Goal: Browse casually: Explore the website without a specific task or goal

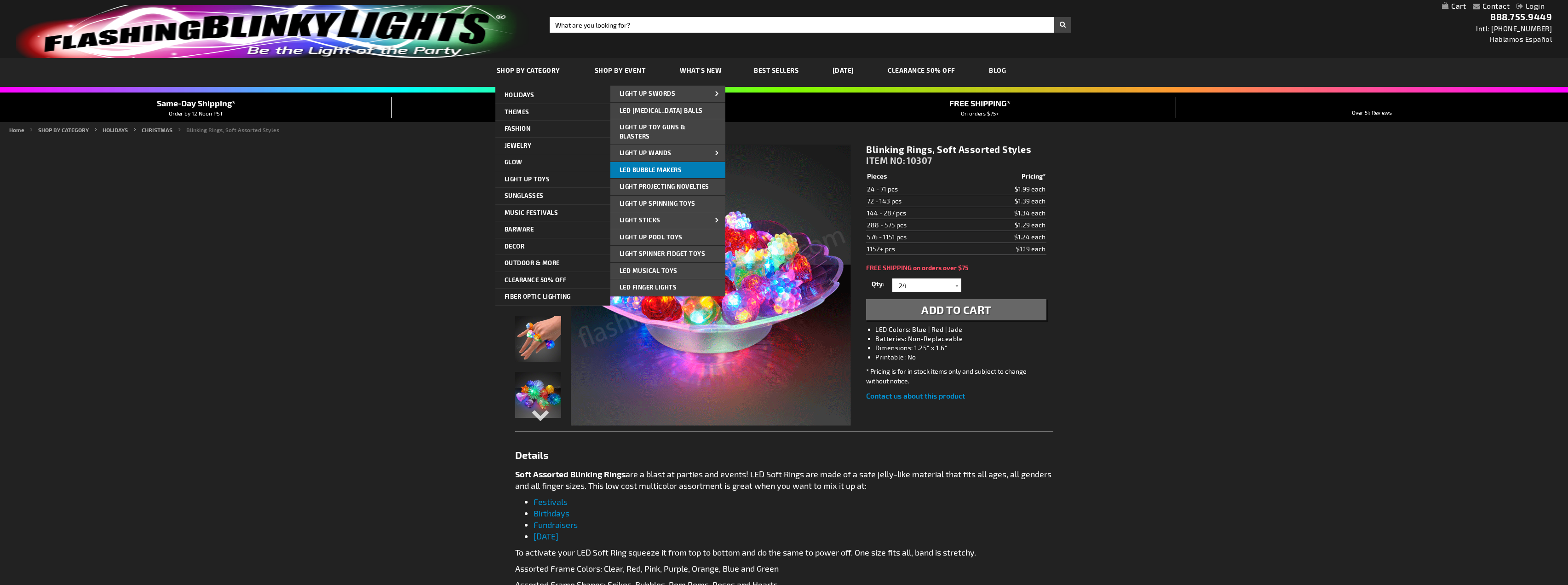
click at [672, 172] on span "LED Bubble Makers" at bounding box center [650, 170] width 63 height 8
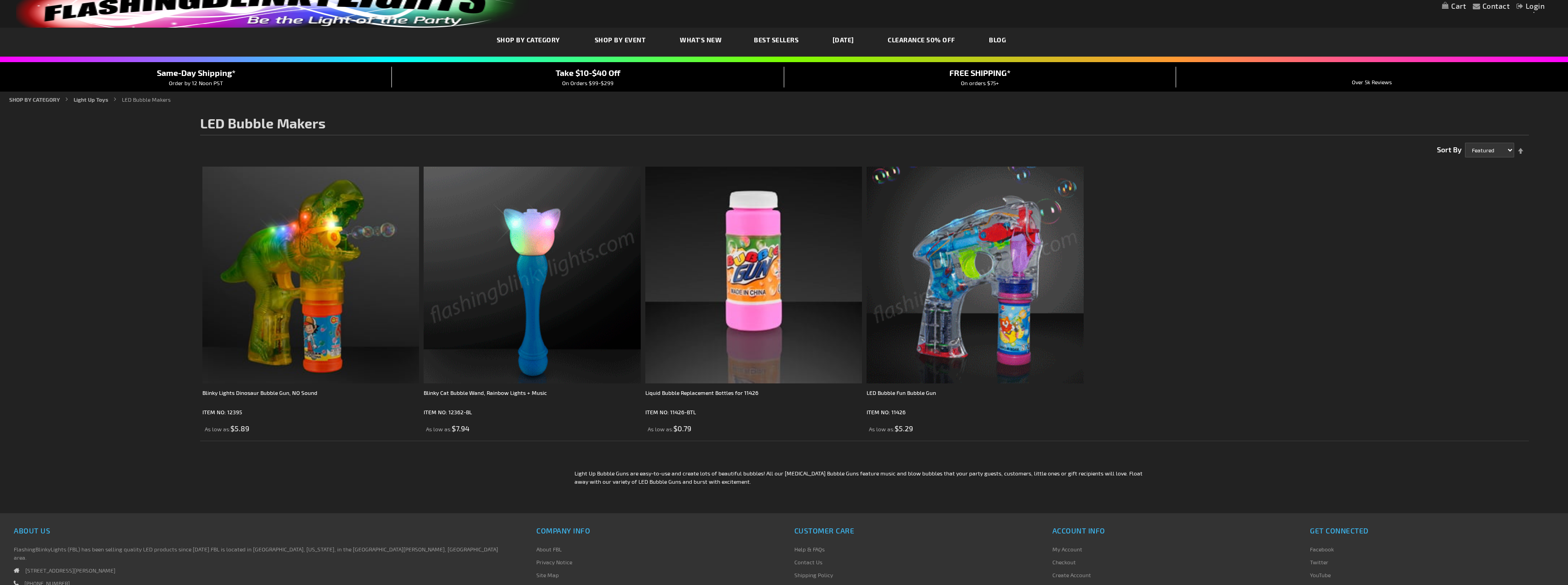
scroll to position [4, 0]
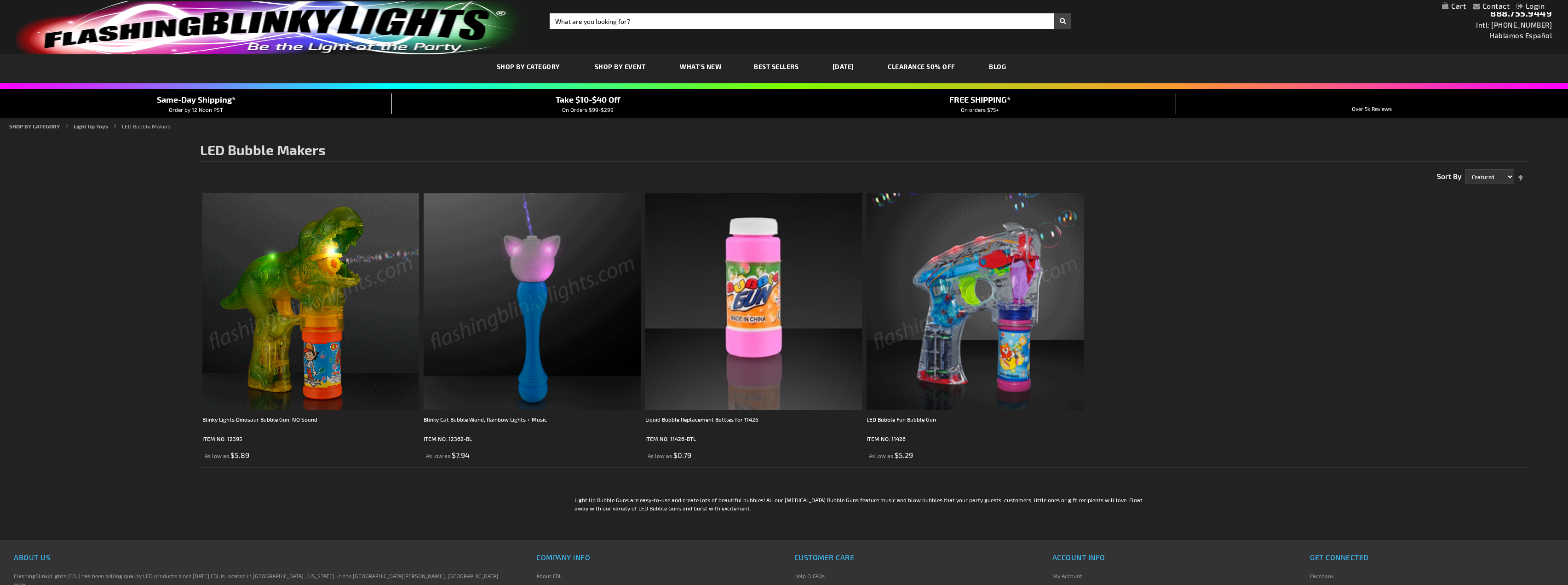
click at [986, 305] on img at bounding box center [975, 301] width 217 height 217
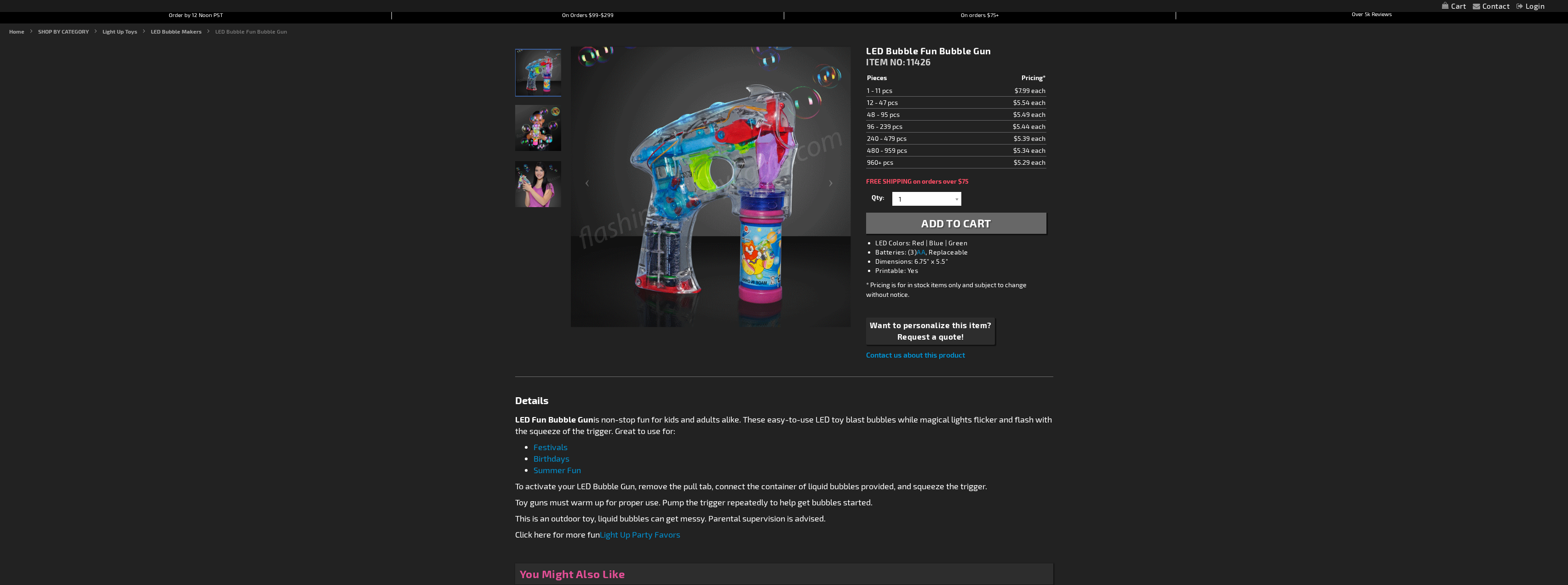
scroll to position [77, 0]
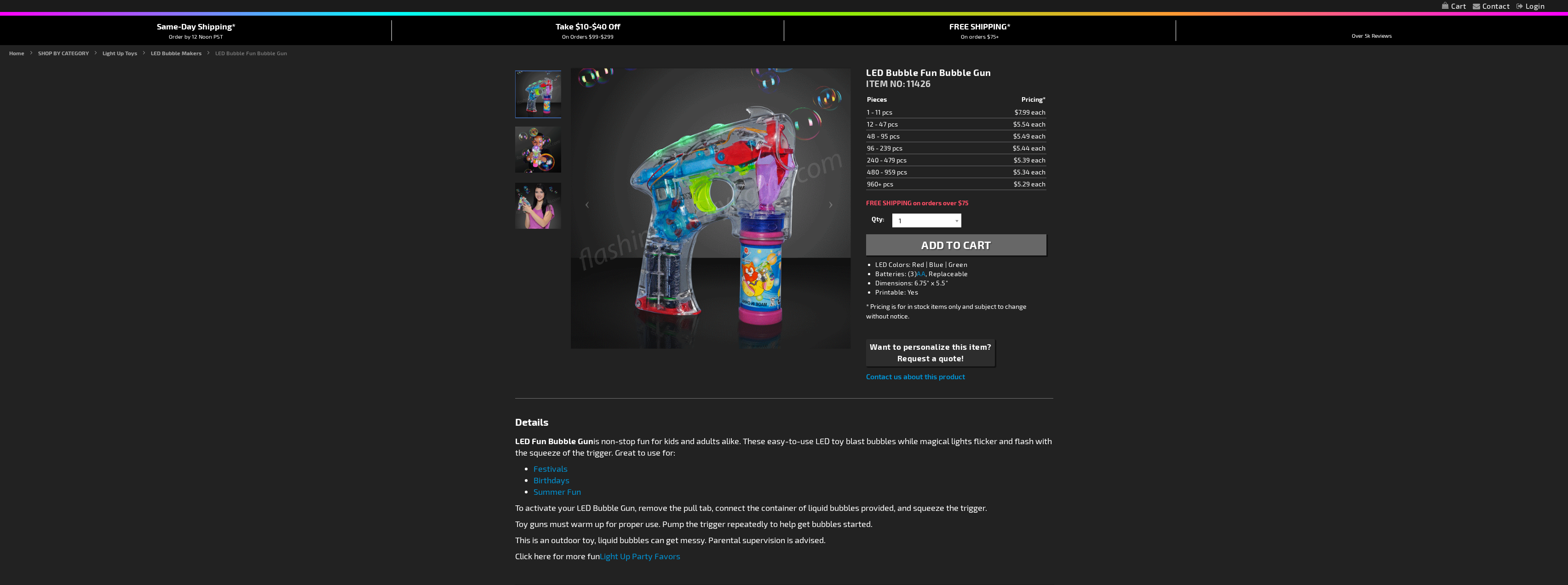
click at [533, 210] on img "Female displaying LED Fun Bubble Gun" at bounding box center [538, 206] width 46 height 46
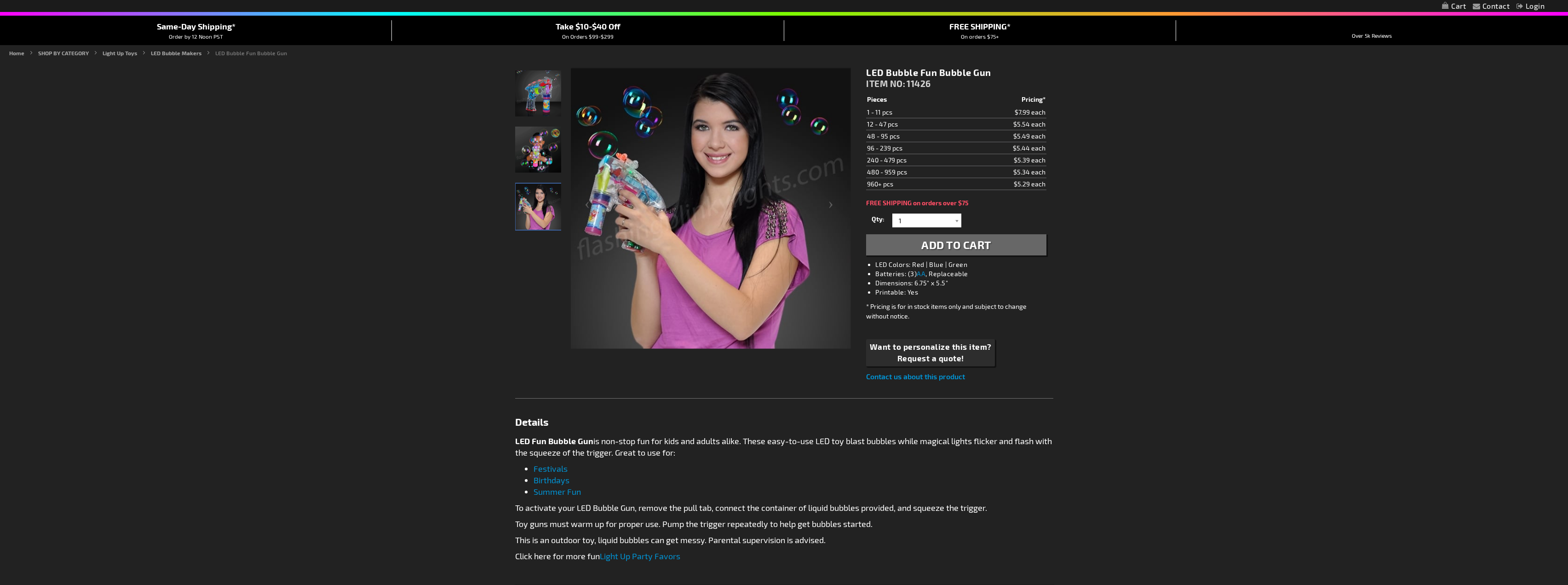
click at [540, 161] on img "LED Fun Bubble Gun" at bounding box center [538, 149] width 46 height 46
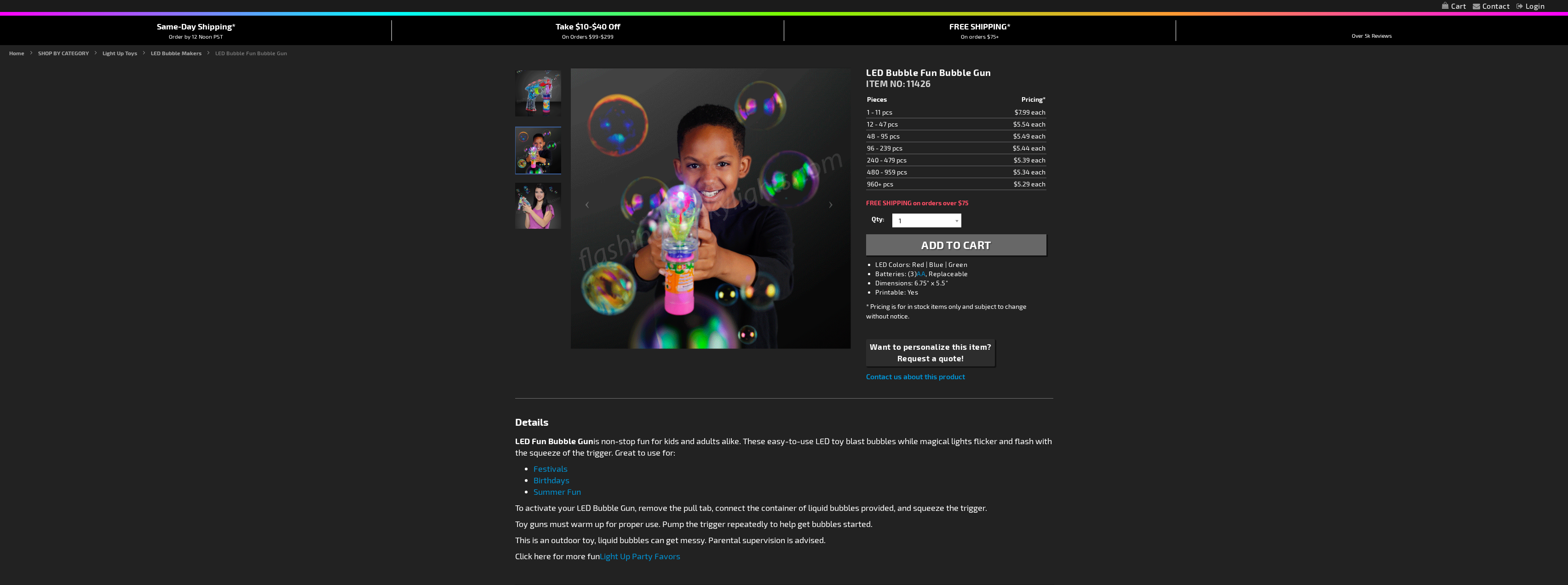
scroll to position [0, 0]
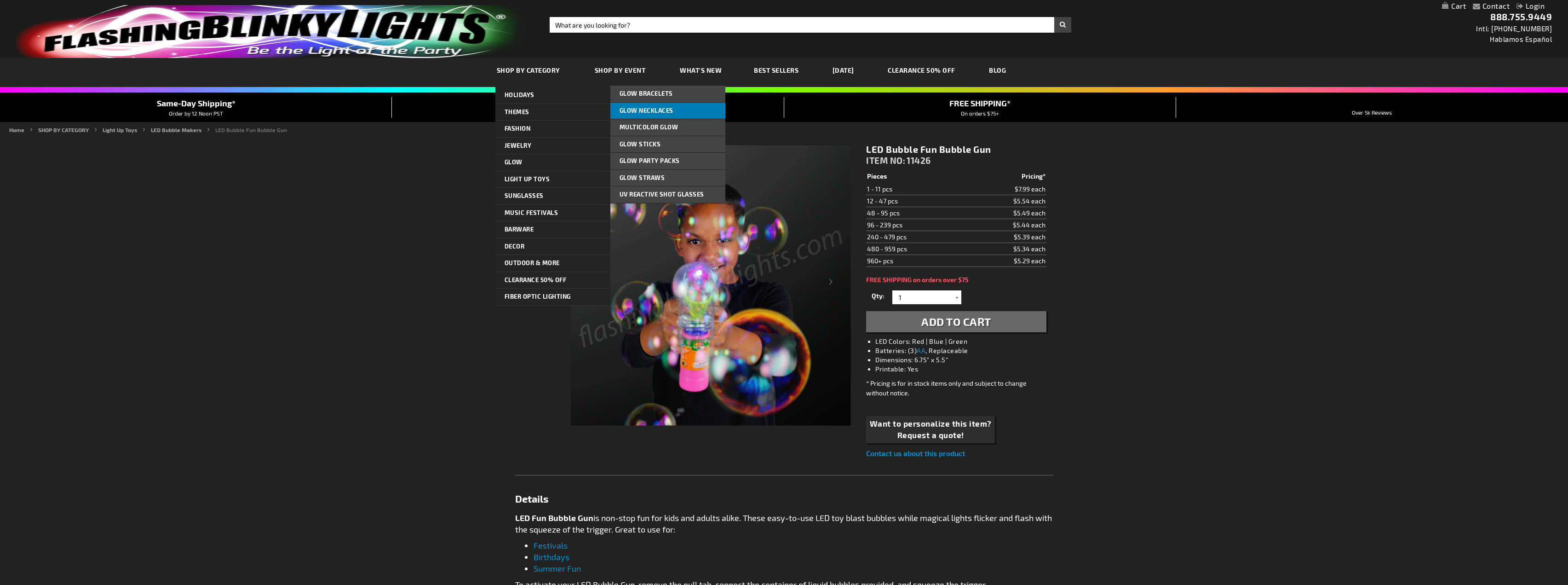
click at [654, 109] on span "Glow Necklaces" at bounding box center [646, 111] width 53 height 8
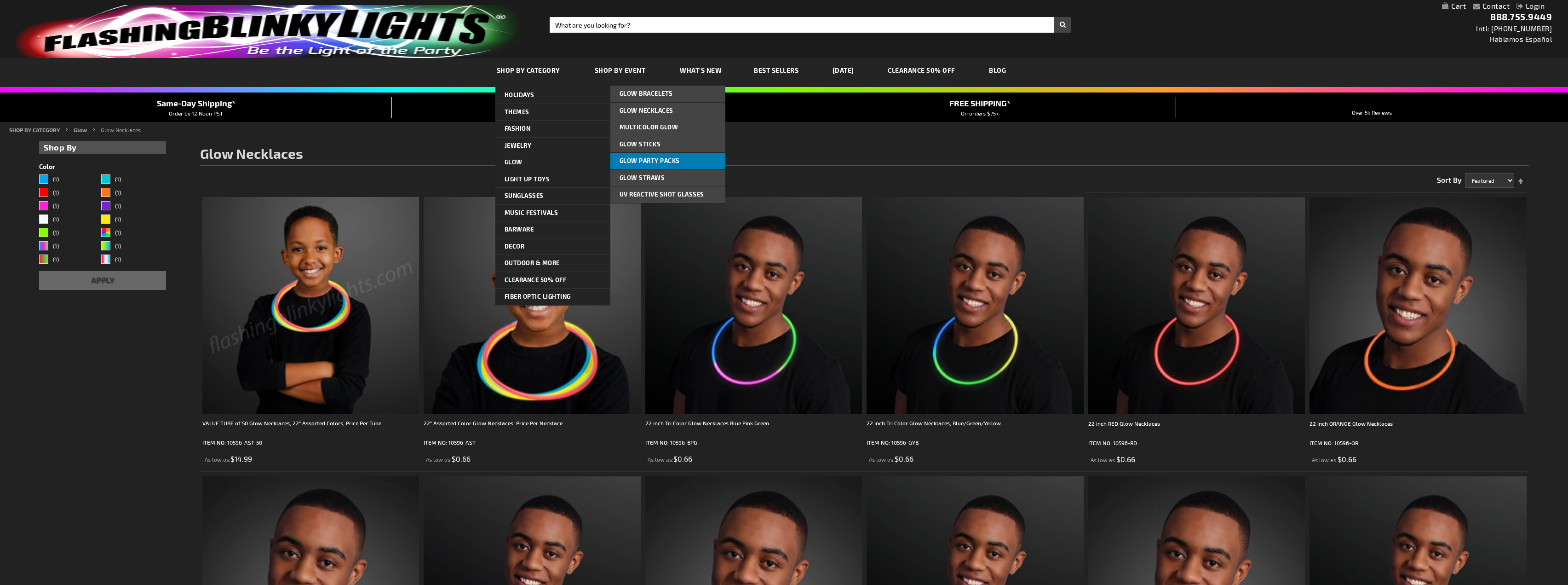
click at [666, 160] on span "Glow Party Packs" at bounding box center [649, 161] width 60 height 8
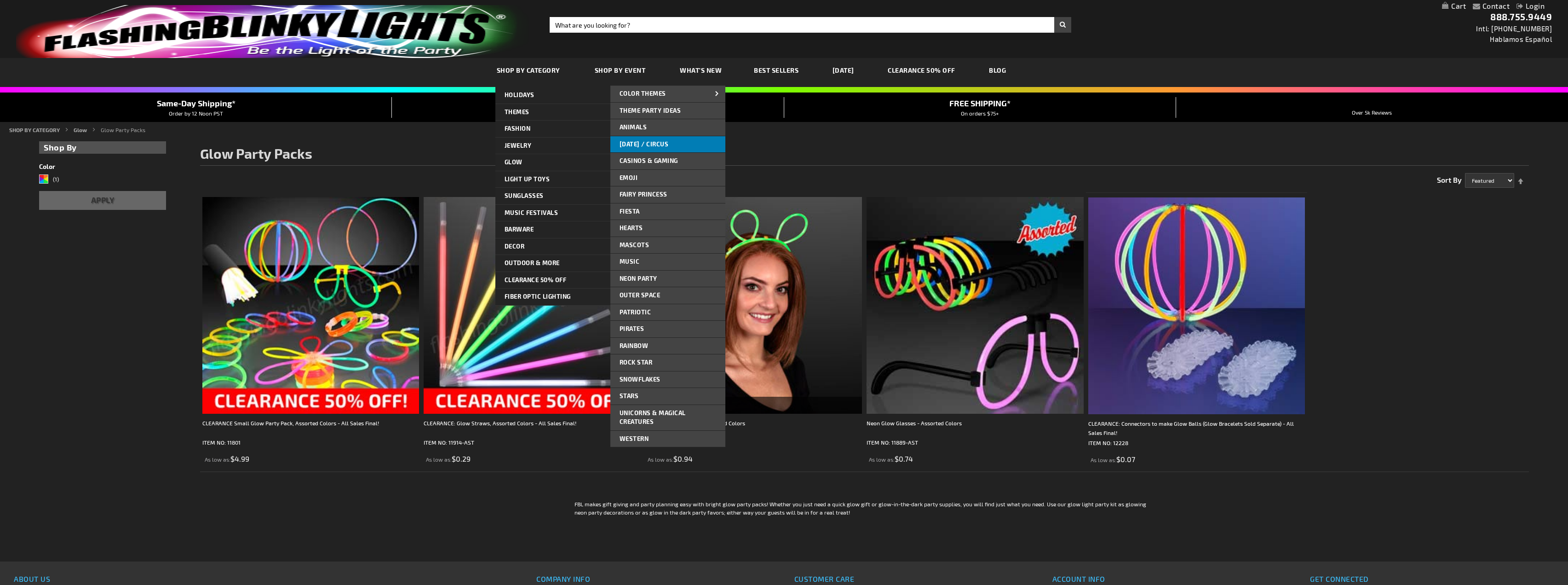
click at [664, 143] on span "[DATE] / Circus" at bounding box center [644, 145] width 49 height 8
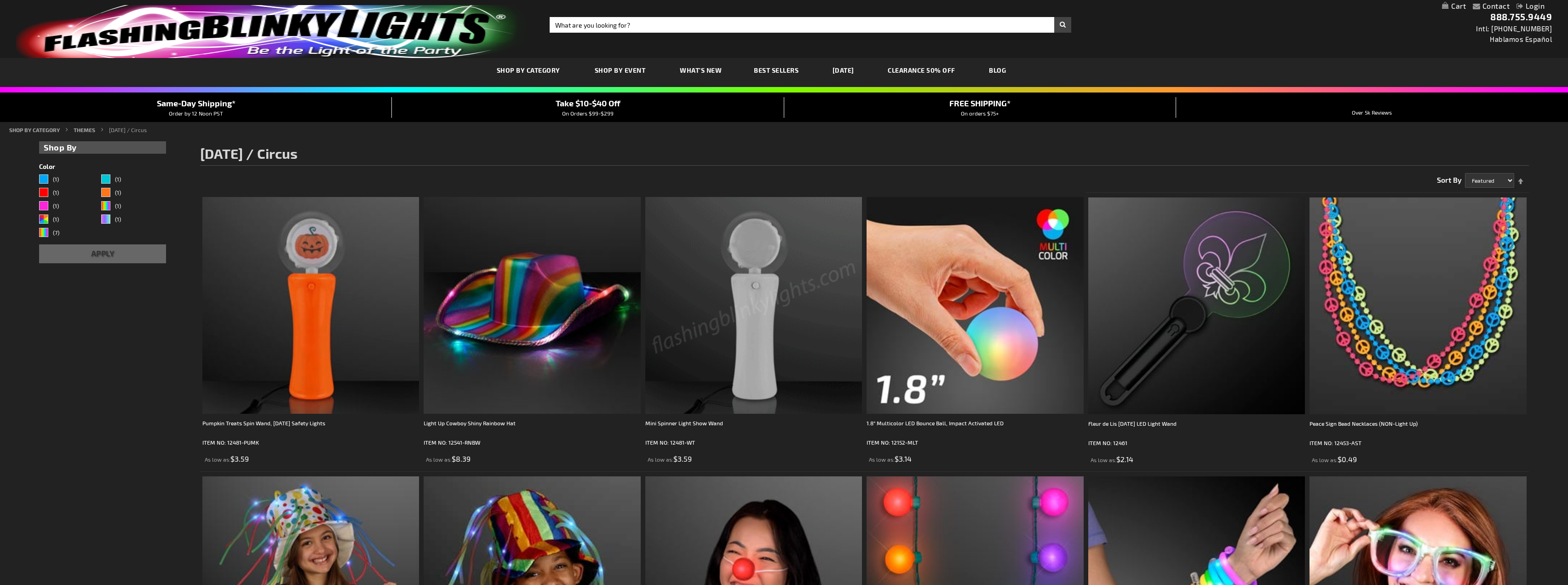
click at [779, 74] on link "Best Sellers" at bounding box center [776, 69] width 58 height 31
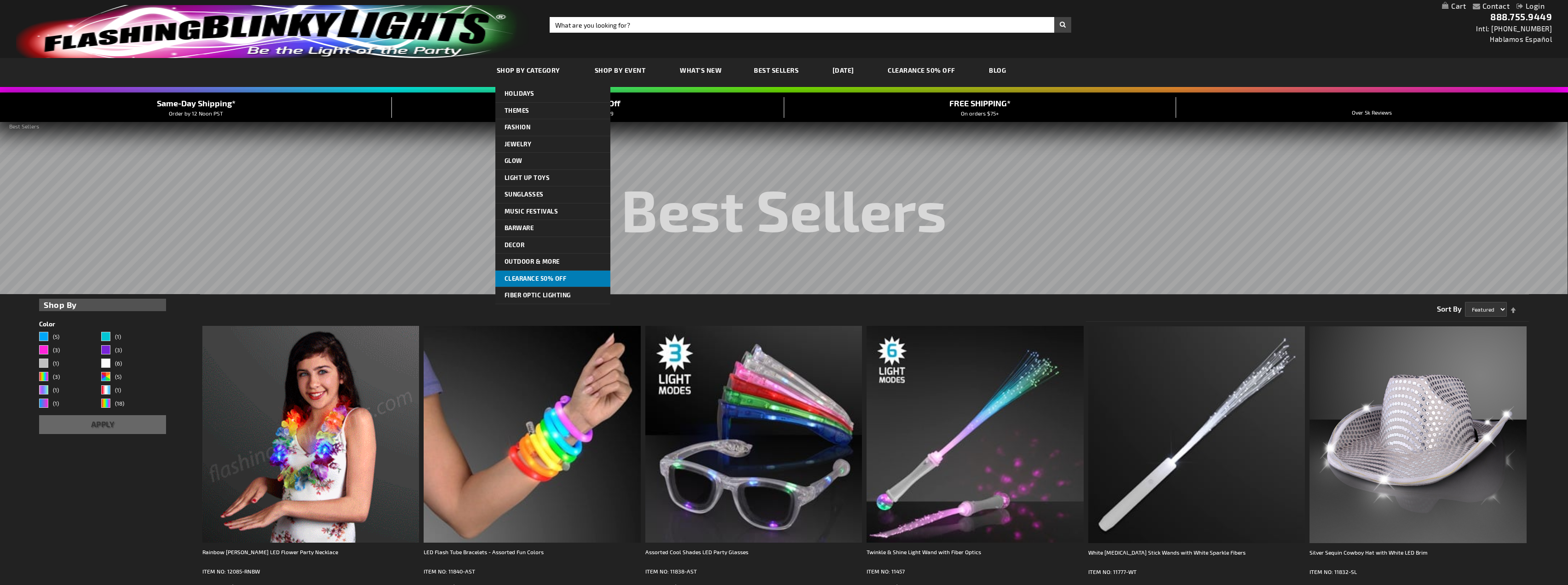
click at [526, 276] on span "CLEARANCE 50% OFF" at bounding box center [536, 279] width 62 height 8
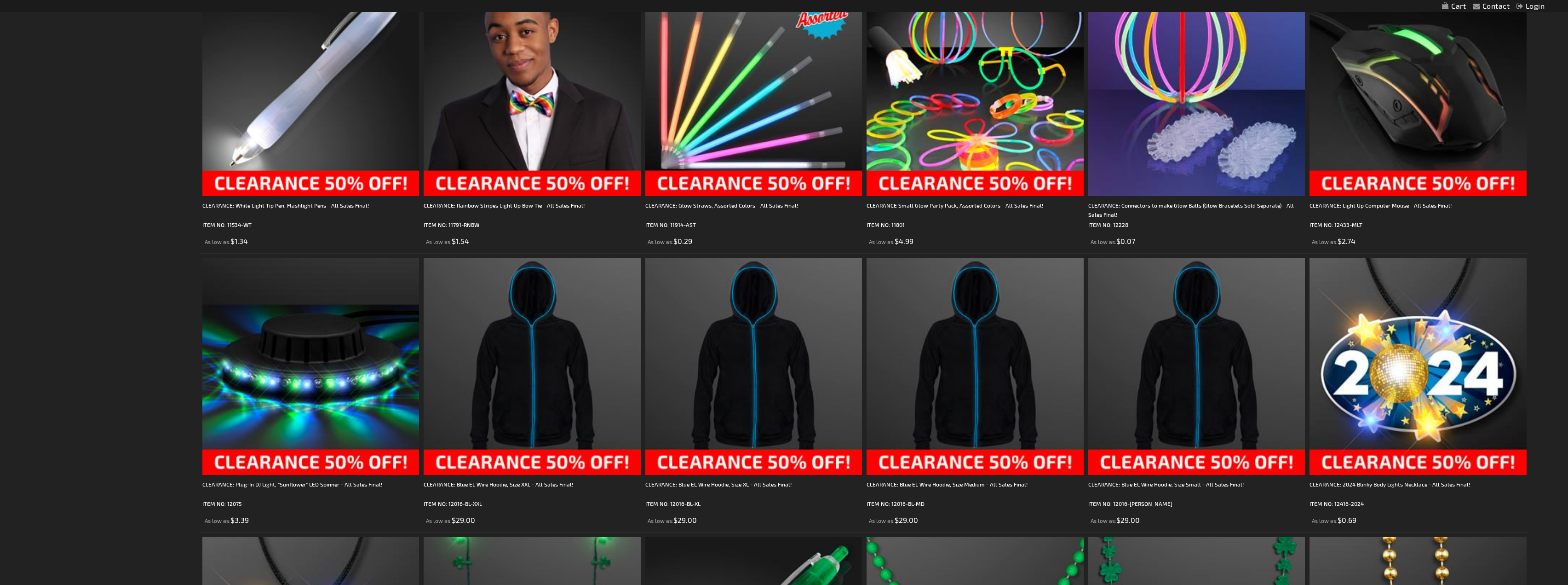
scroll to position [1611, 0]
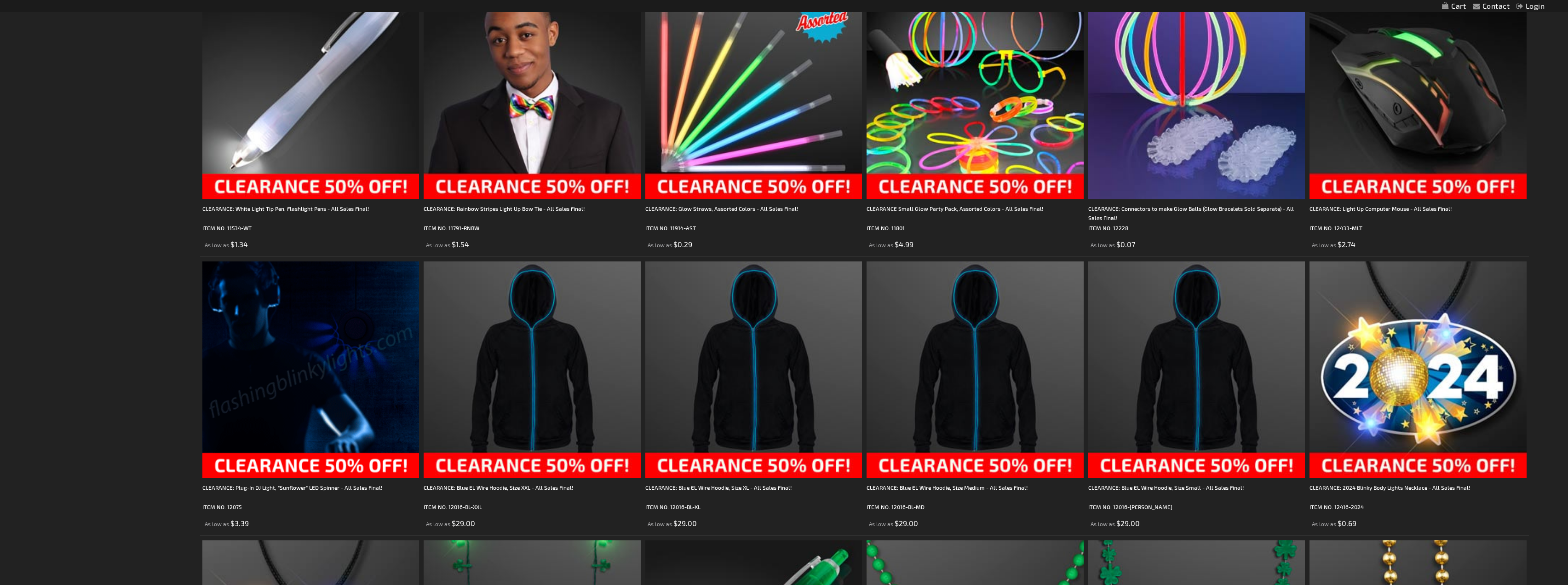
click at [315, 353] on img at bounding box center [311, 369] width 217 height 217
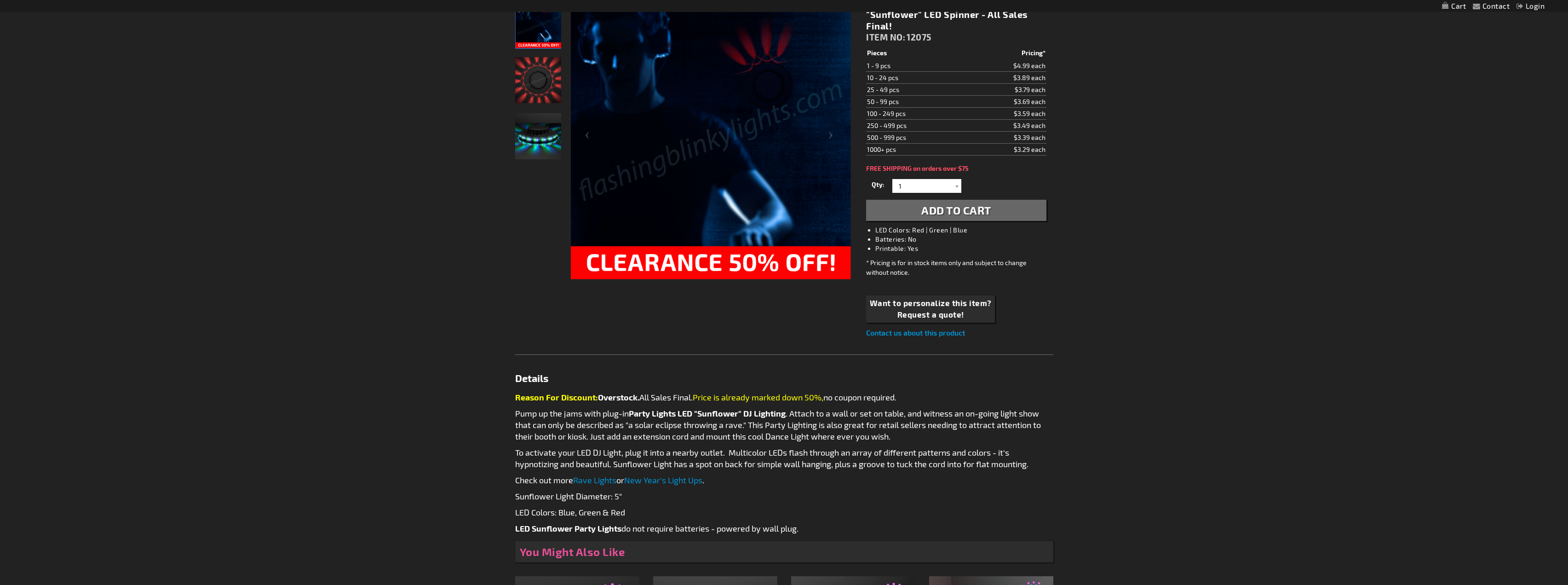
scroll to position [69, 0]
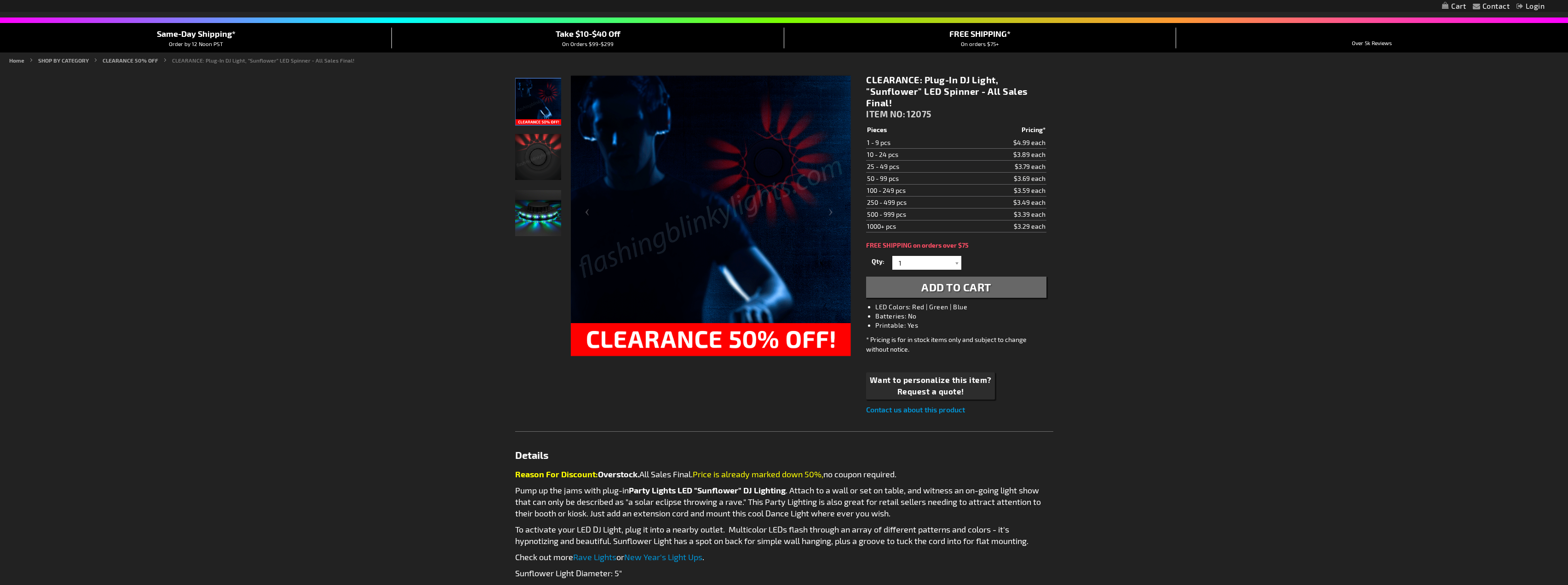
click at [534, 164] on img "Party LED Sunflower Plug-In Light Up" at bounding box center [538, 157] width 46 height 46
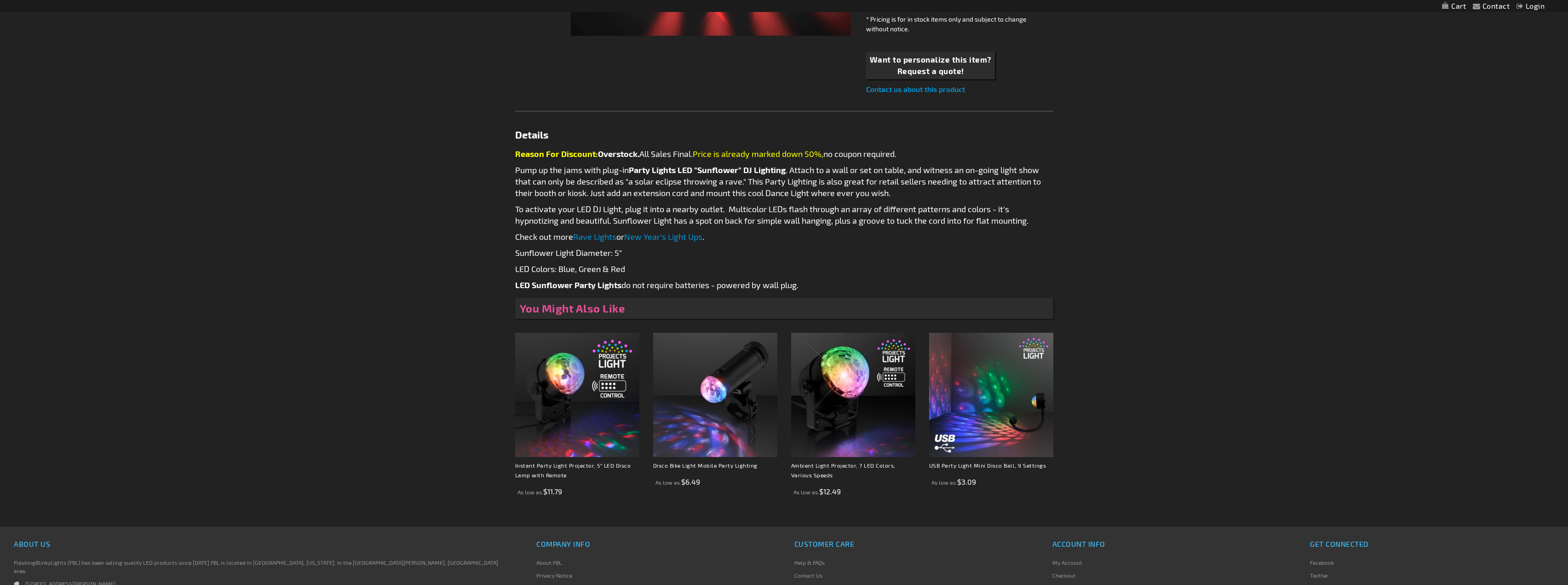
scroll to position [453, 0]
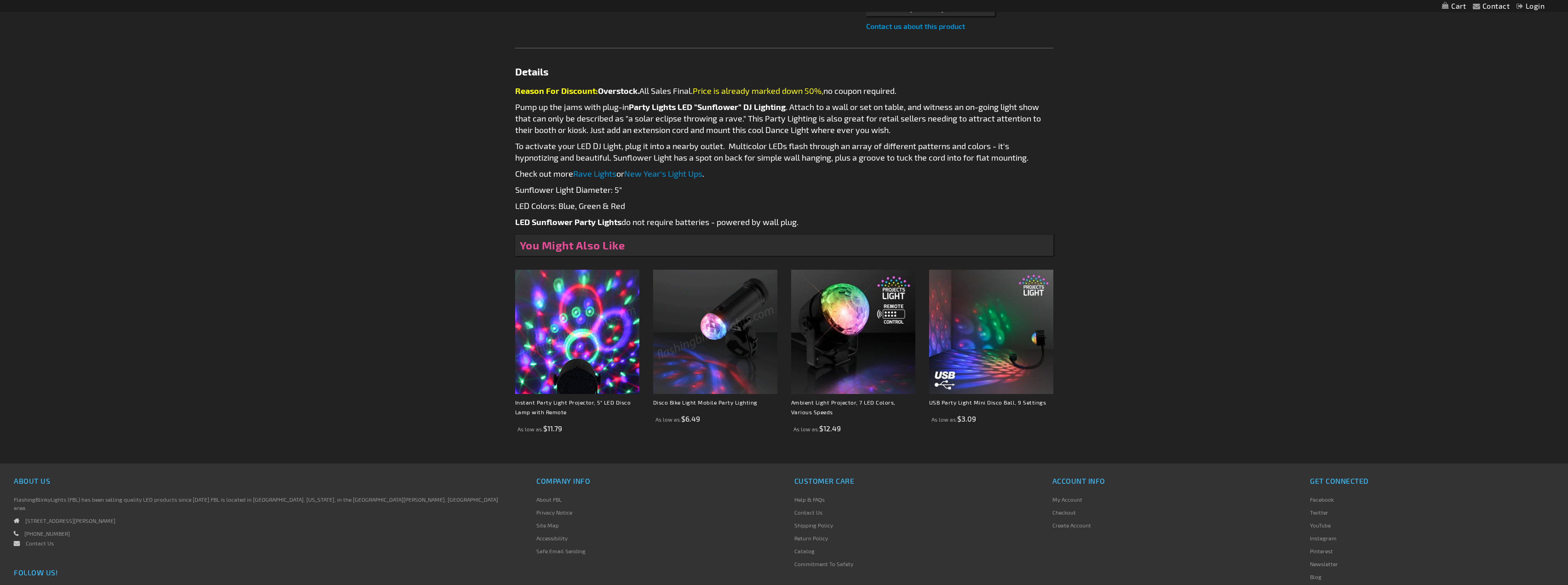
click at [716, 317] on img at bounding box center [715, 331] width 124 height 124
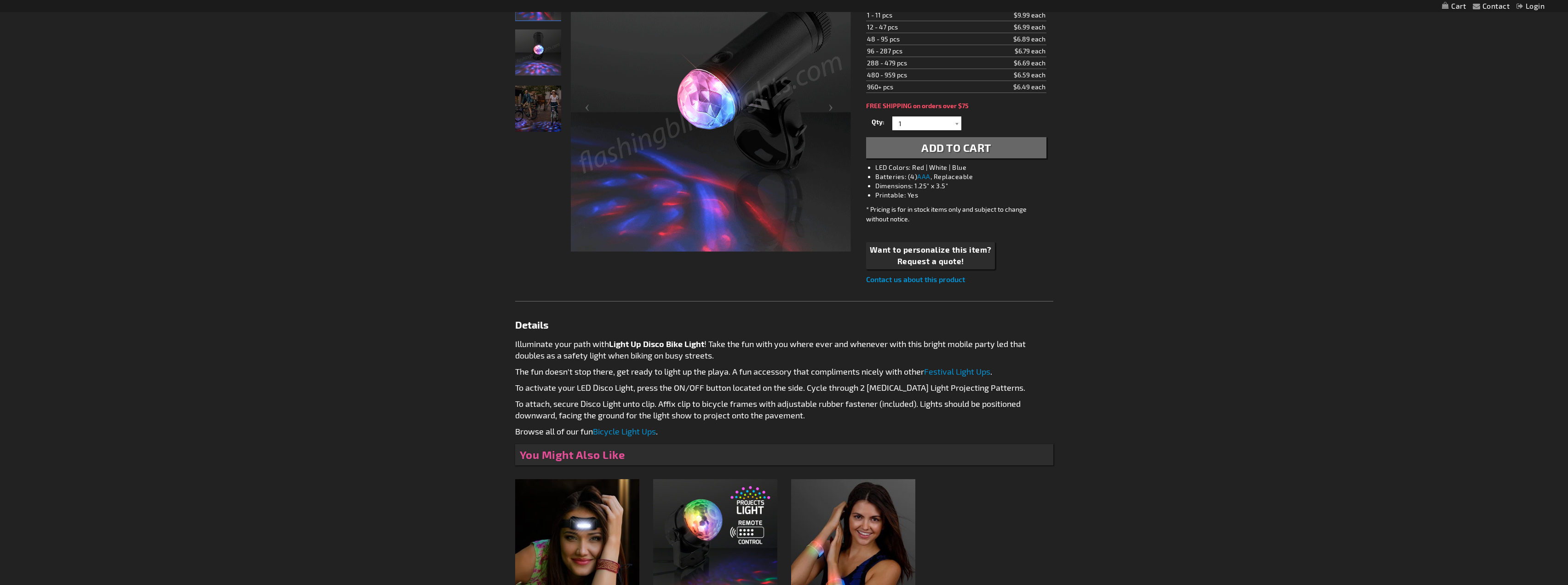
scroll to position [152, 0]
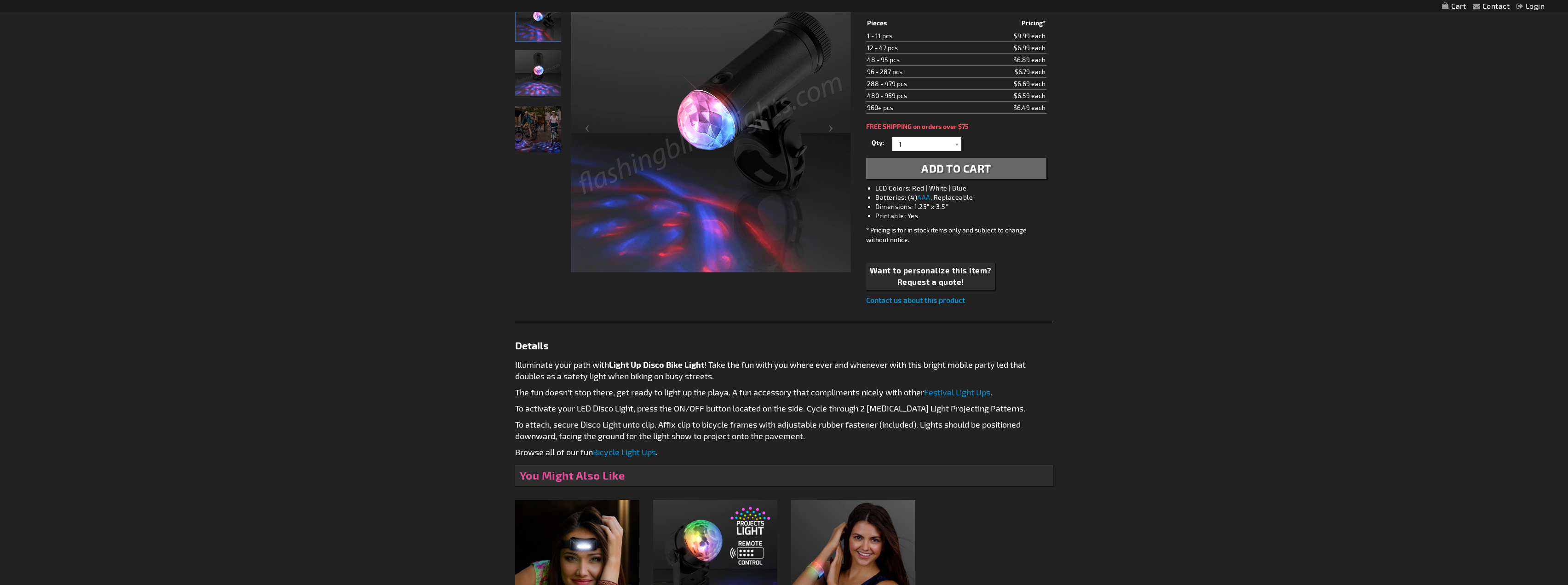
click at [521, 123] on img "Models displaying Light Up Disco Bike Mobile Party LED" at bounding box center [538, 129] width 46 height 46
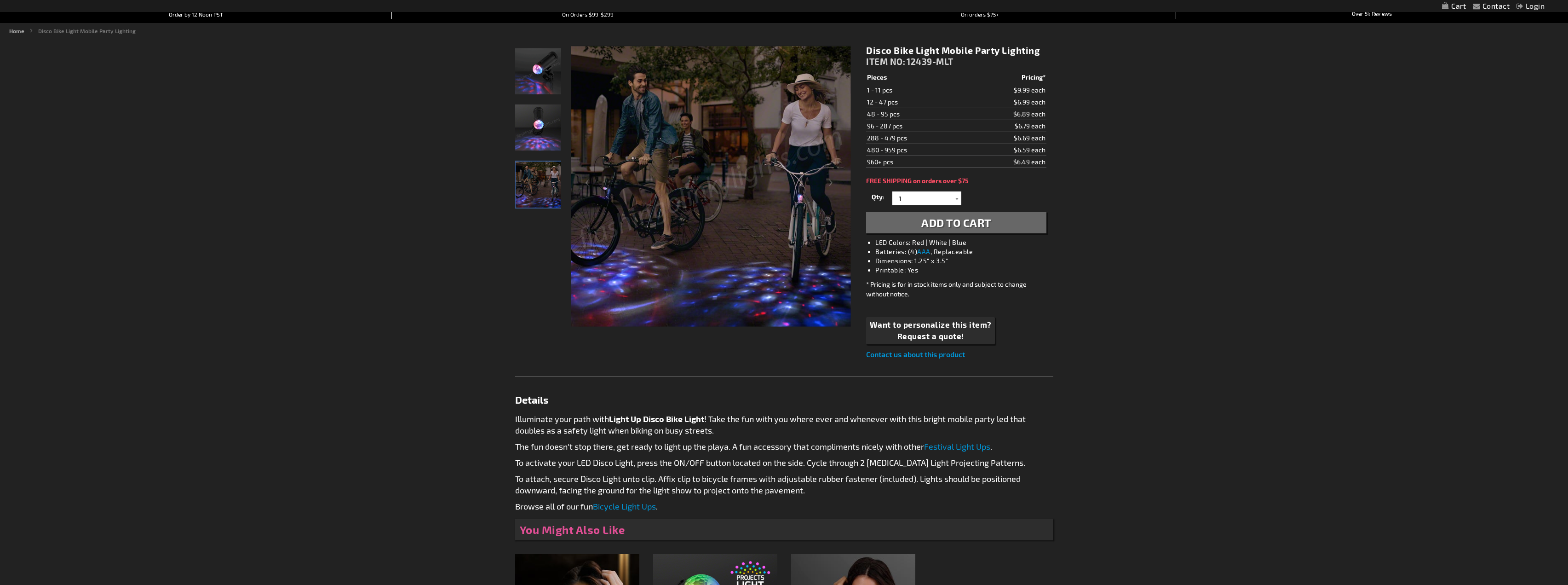
scroll to position [75, 0]
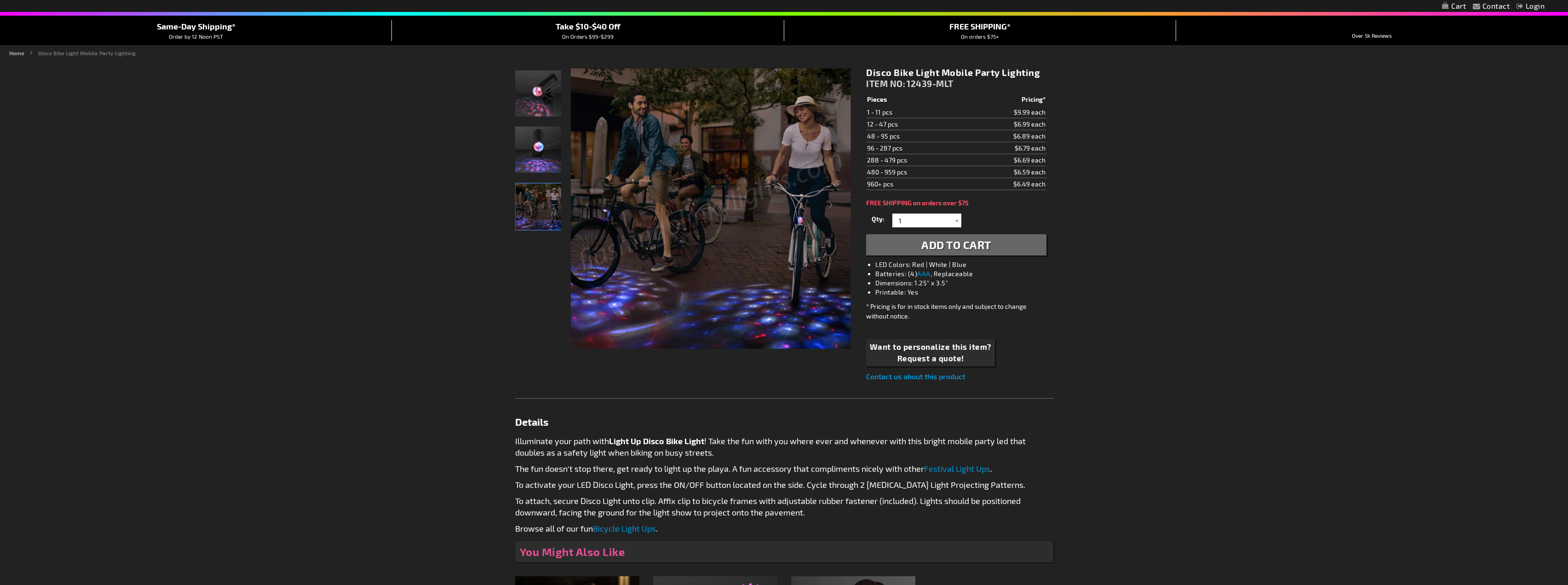
click at [555, 96] on img "Light Up Disco Bike Mobile Party LED" at bounding box center [538, 93] width 46 height 46
